Goal: Information Seeking & Learning: Learn about a topic

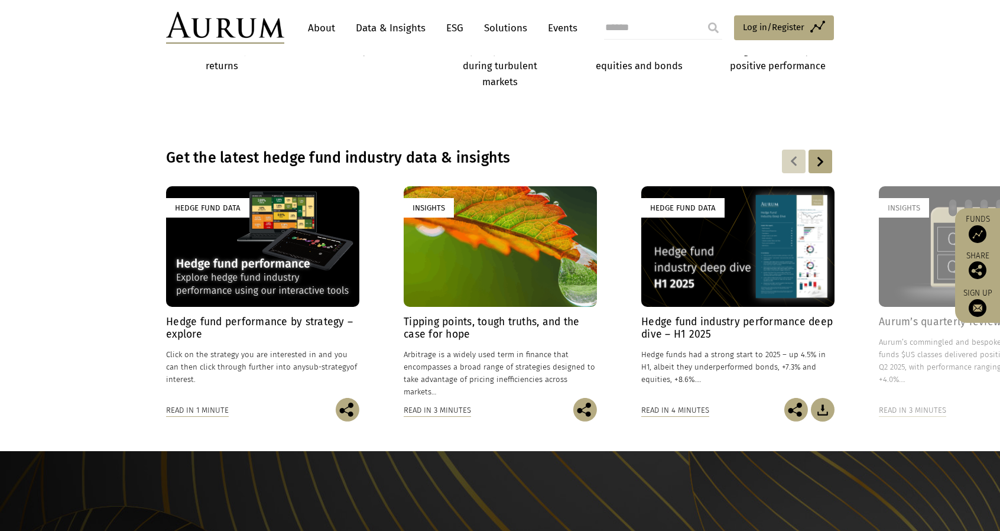
scroll to position [768, 0]
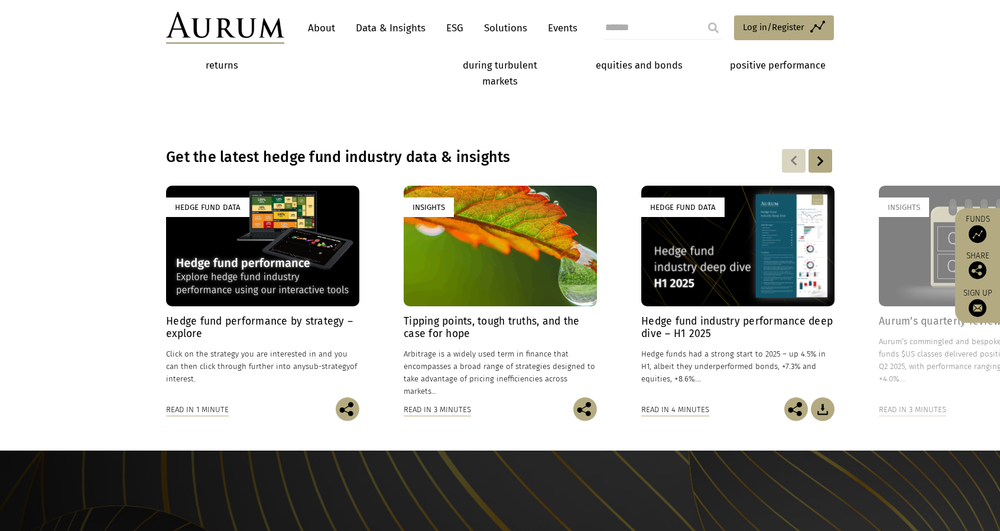
click at [251, 252] on div "Hedge Fund Data" at bounding box center [262, 246] width 193 height 121
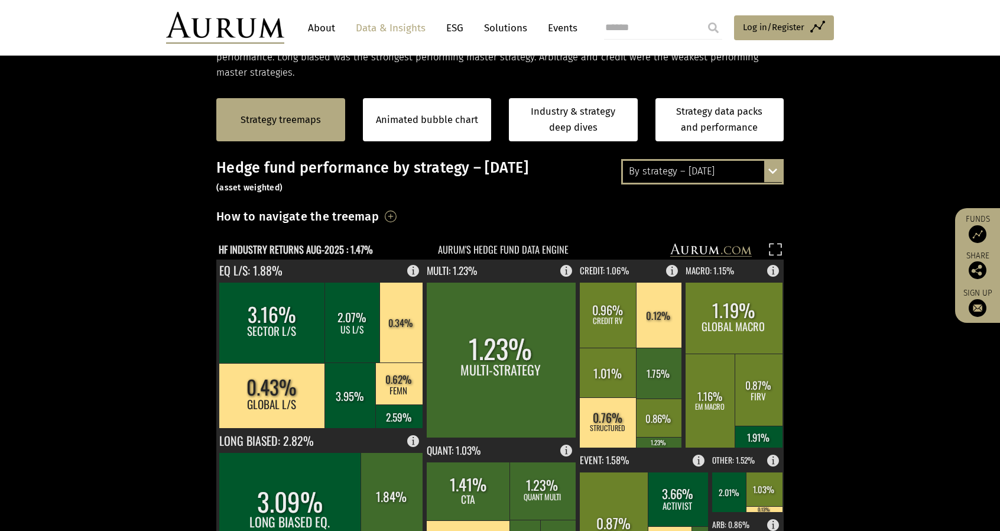
scroll to position [236, 0]
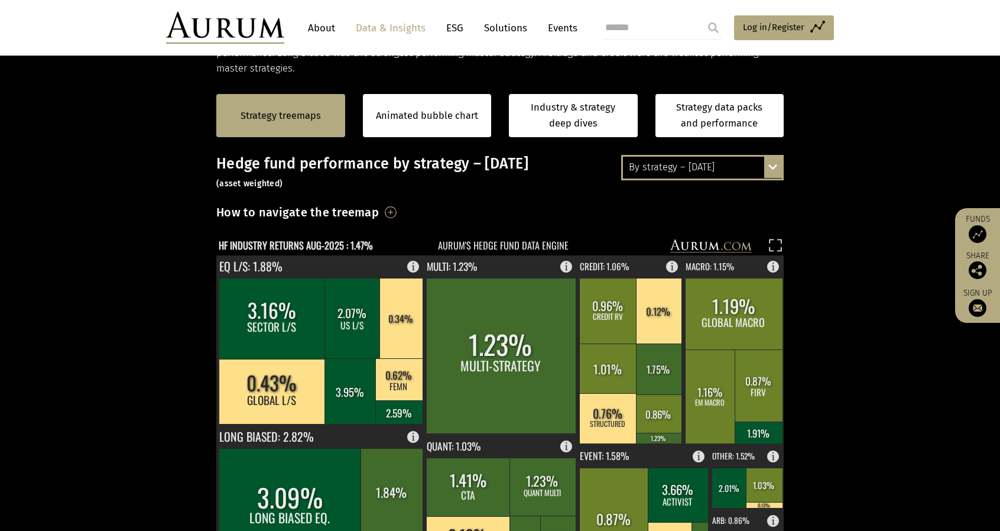
click at [696, 161] on div "By strategy – August 2025" at bounding box center [702, 167] width 159 height 21
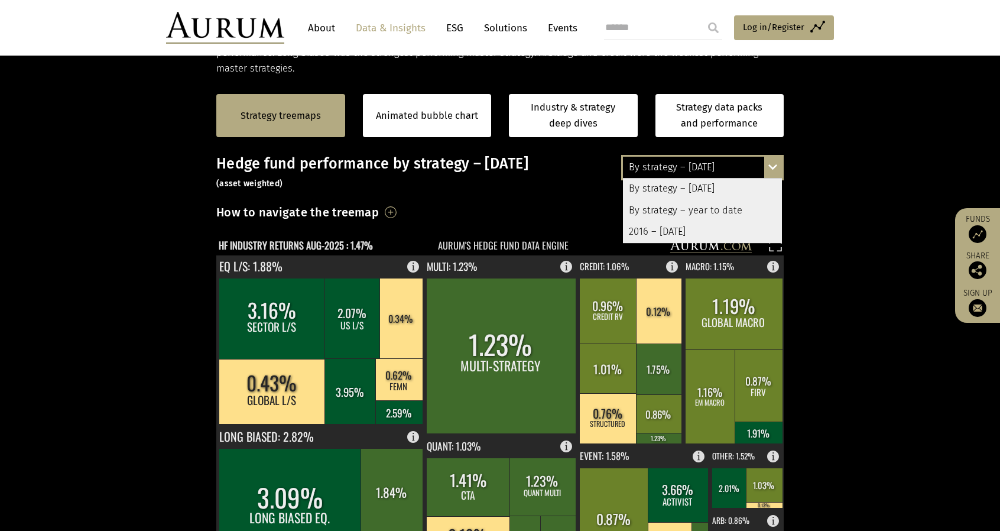
click at [719, 209] on div "By strategy – year to date" at bounding box center [702, 210] width 159 height 21
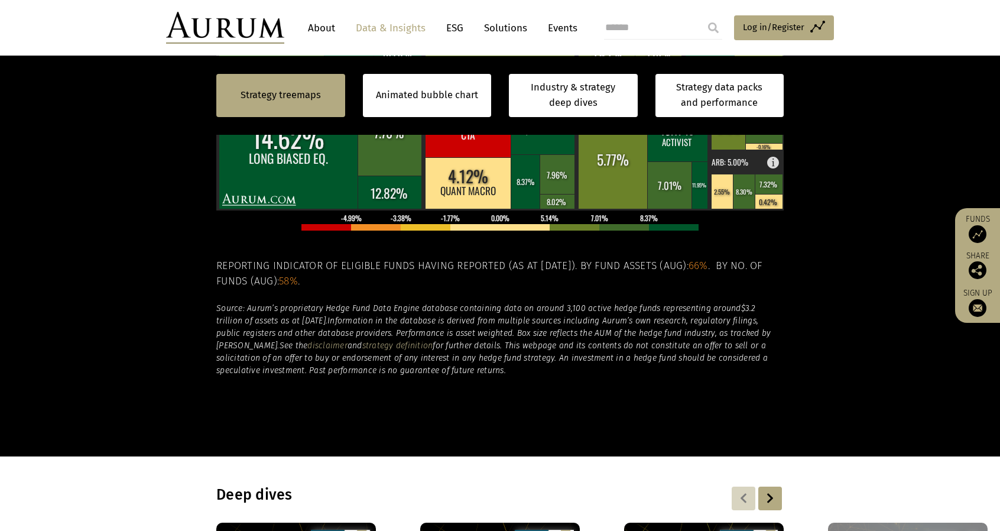
scroll to position [553, 0]
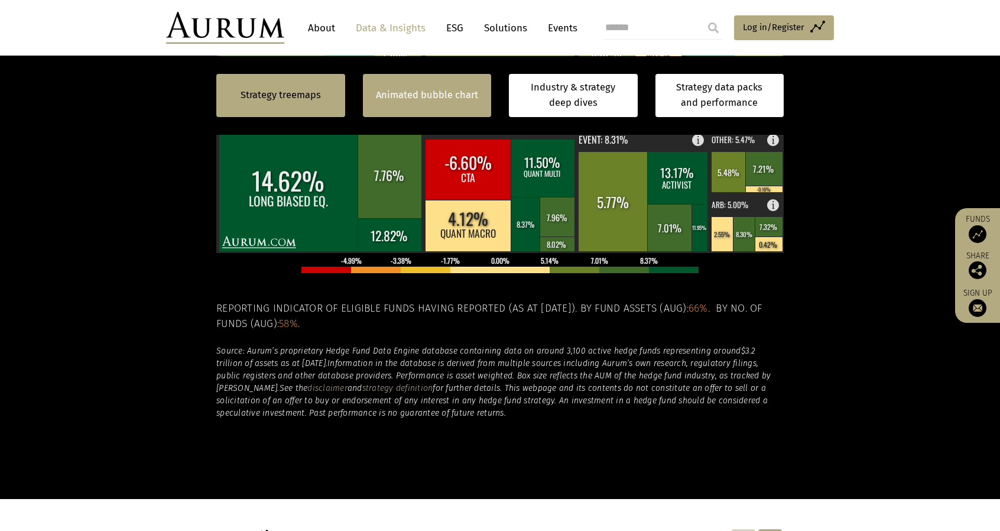
click at [453, 96] on link "Animated bubble chart" at bounding box center [427, 94] width 102 height 15
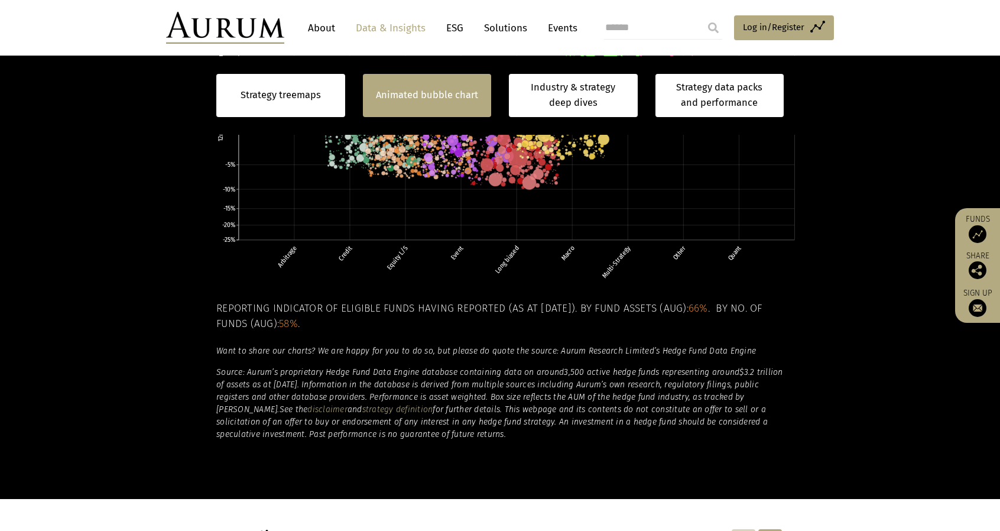
scroll to position [439, 0]
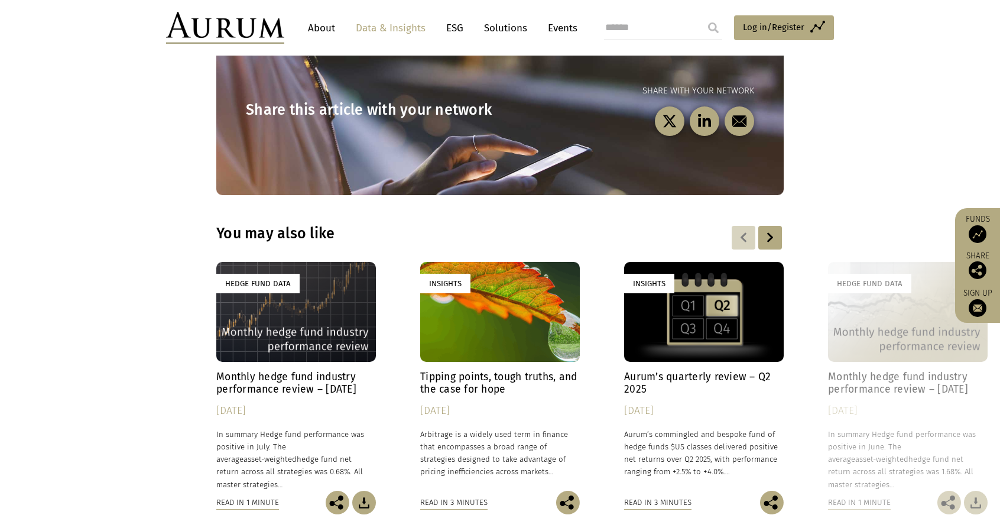
scroll to position [3309, 0]
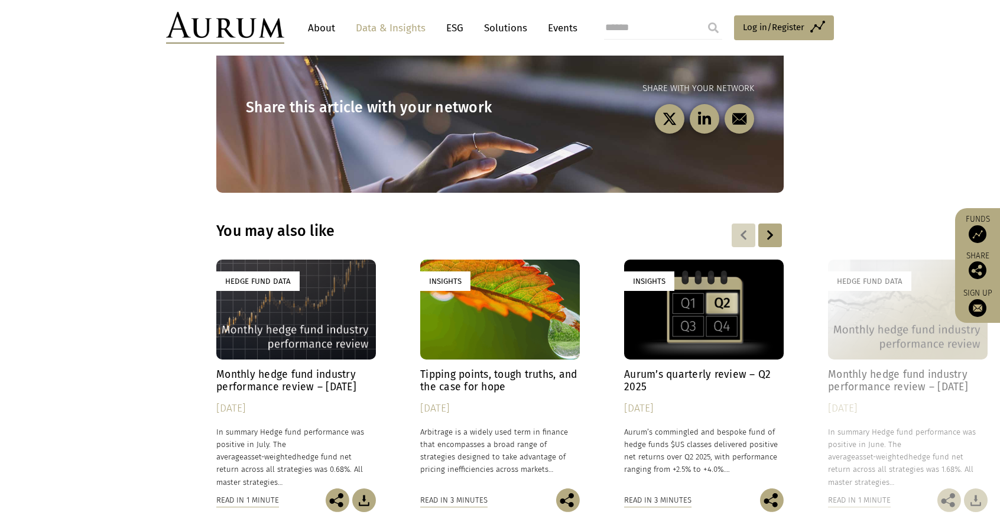
click at [298, 368] on h4 "Monthly hedge fund industry performance review – July 2025" at bounding box center [296, 380] width 160 height 25
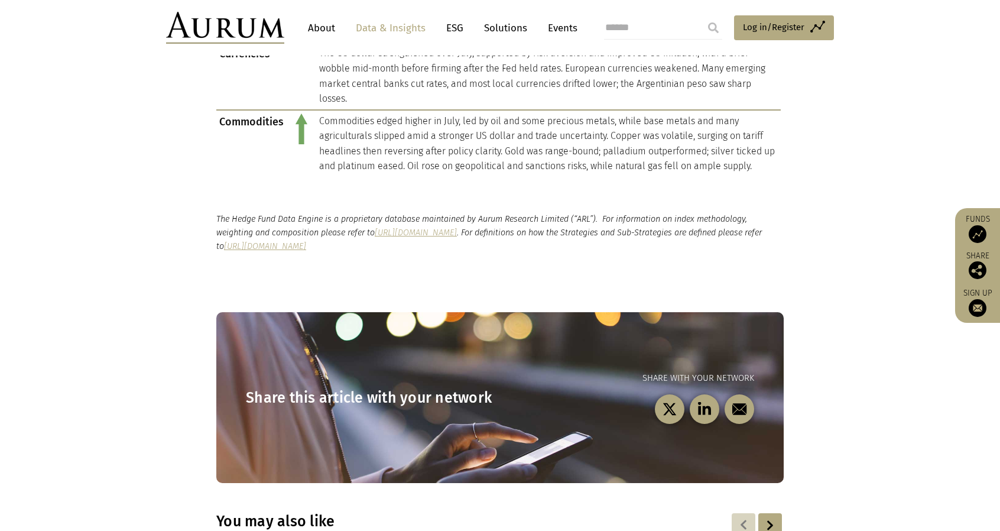
scroll to position [1300, 0]
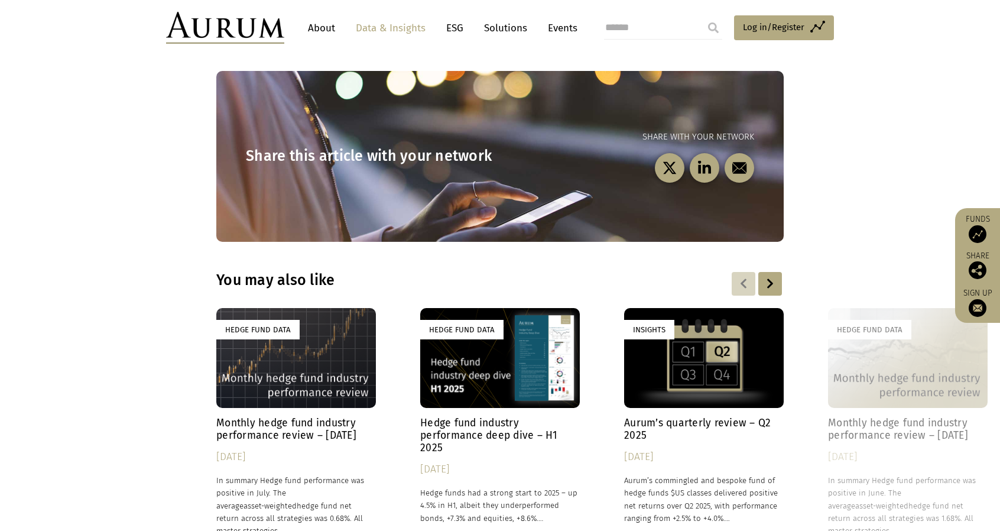
scroll to position [878, 0]
